Goal: Task Accomplishment & Management: Use online tool/utility

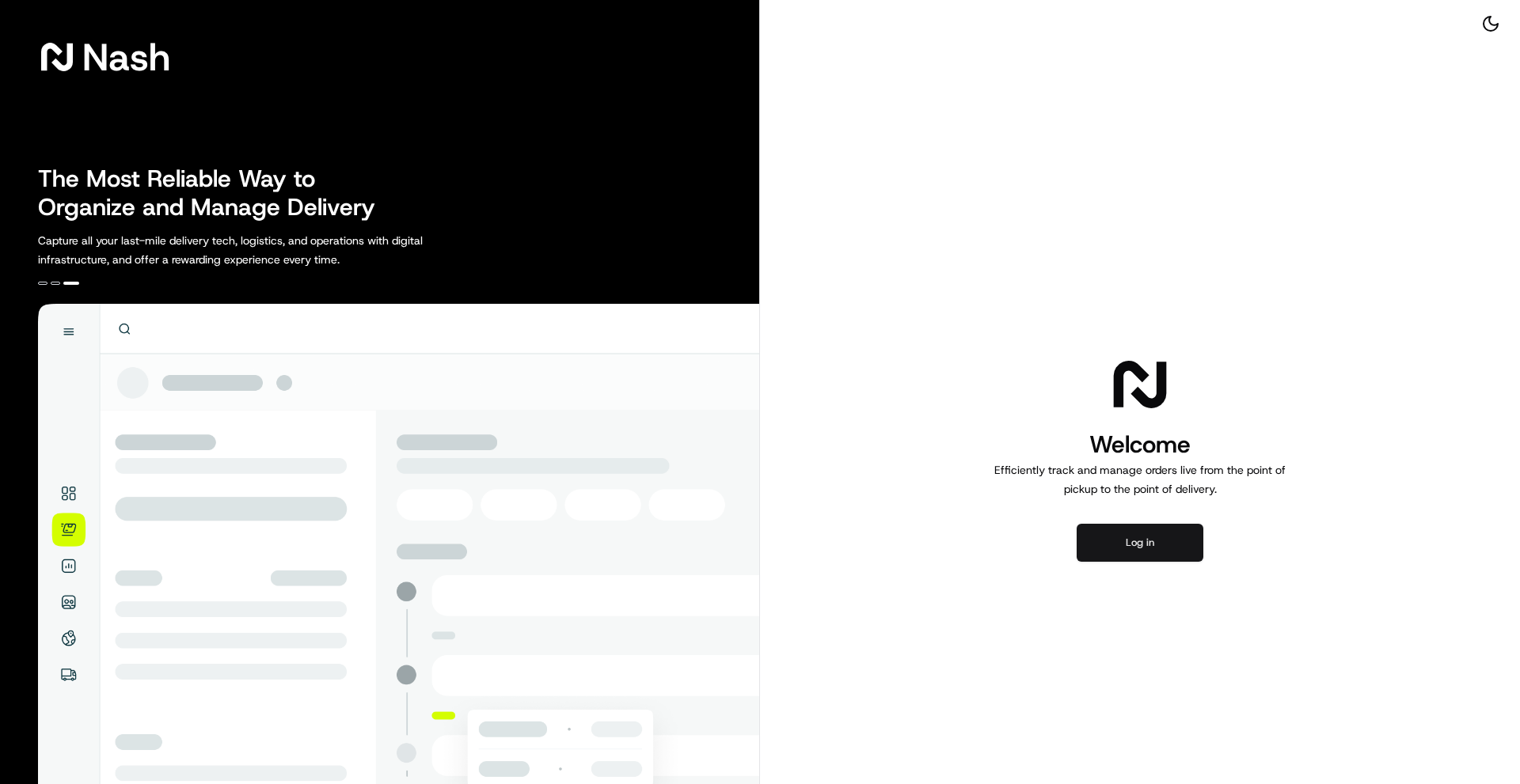
drag, startPoint x: 1157, startPoint y: 527, endPoint x: 1143, endPoint y: 529, distance: 14.1
click at [1150, 529] on button "Log in" at bounding box center [1139, 542] width 126 height 38
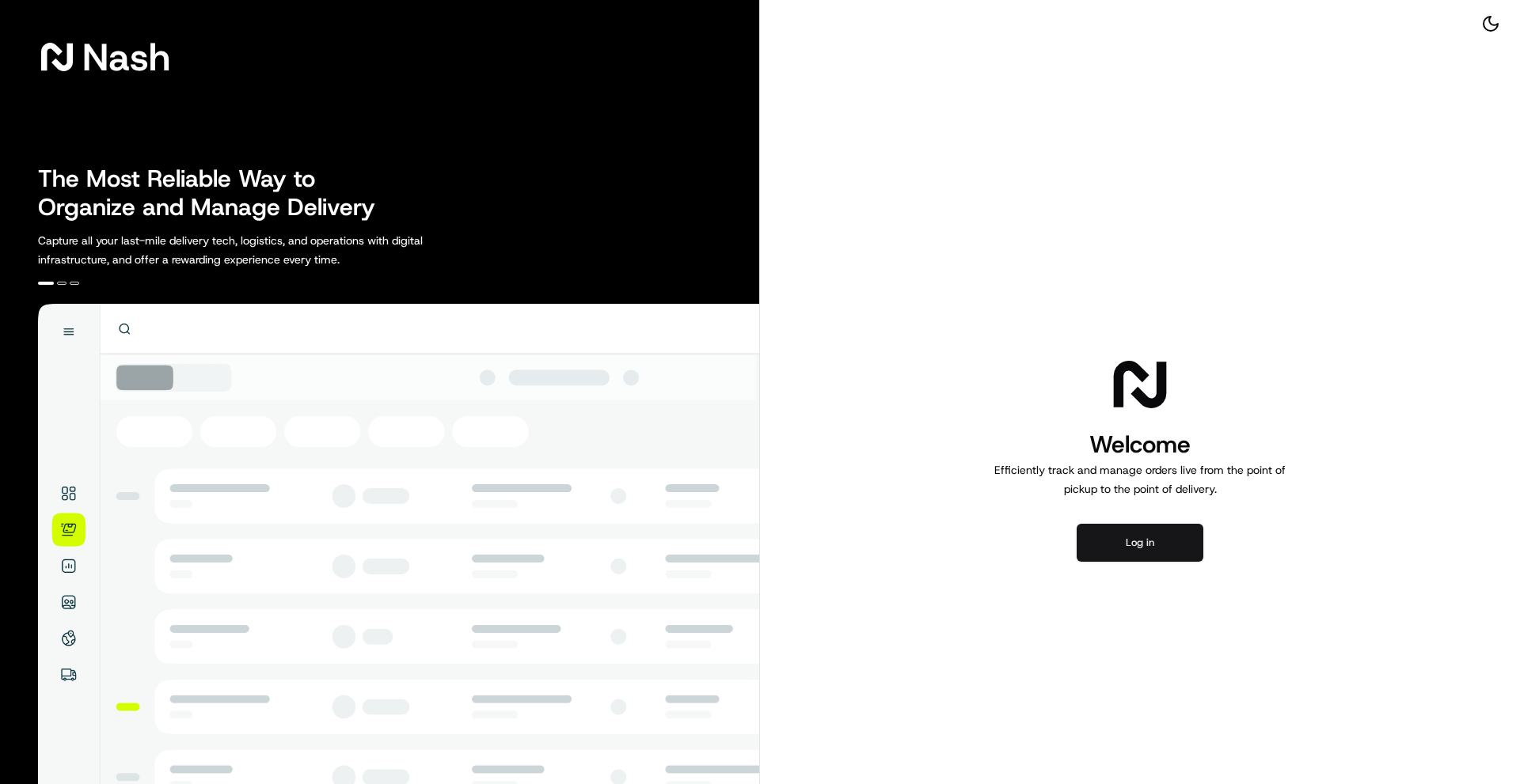
click at [1170, 558] on button "Log in" at bounding box center [1139, 542] width 126 height 38
